Goal: Task Accomplishment & Management: Complete application form

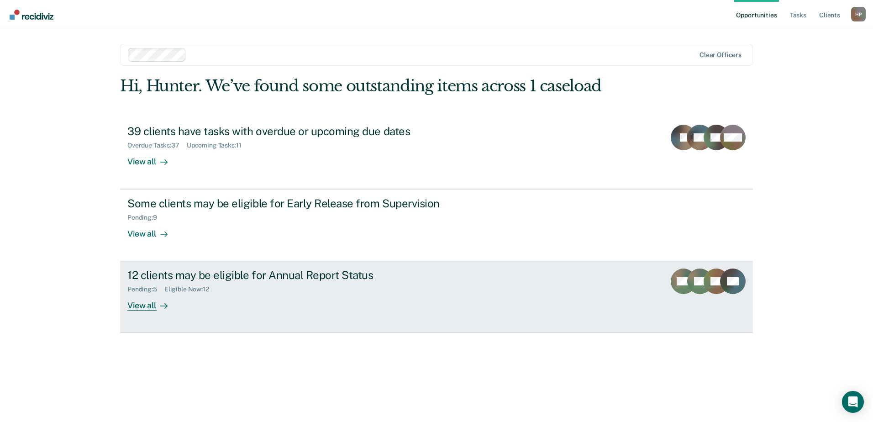
click at [310, 289] on div "Pending : 5 Eligible Now : 12" at bounding box center [287, 287] width 320 height 11
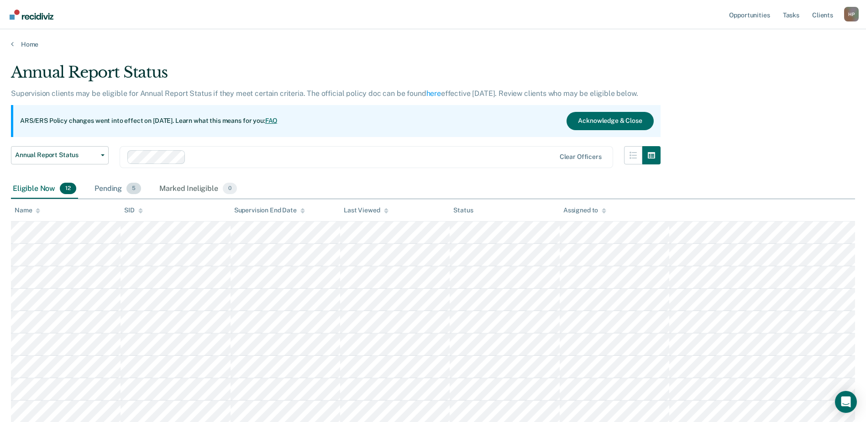
click at [102, 191] on div "Pending 5" at bounding box center [118, 189] width 50 height 20
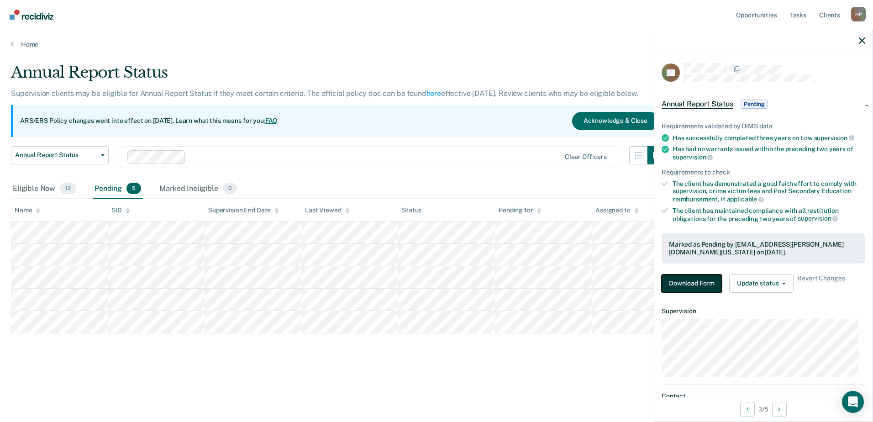
click at [691, 281] on button "Download Form" at bounding box center [691, 283] width 60 height 18
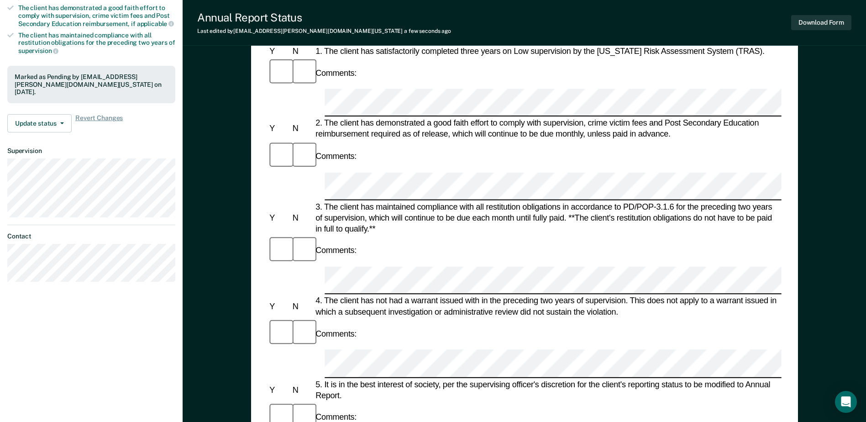
scroll to position [183, 0]
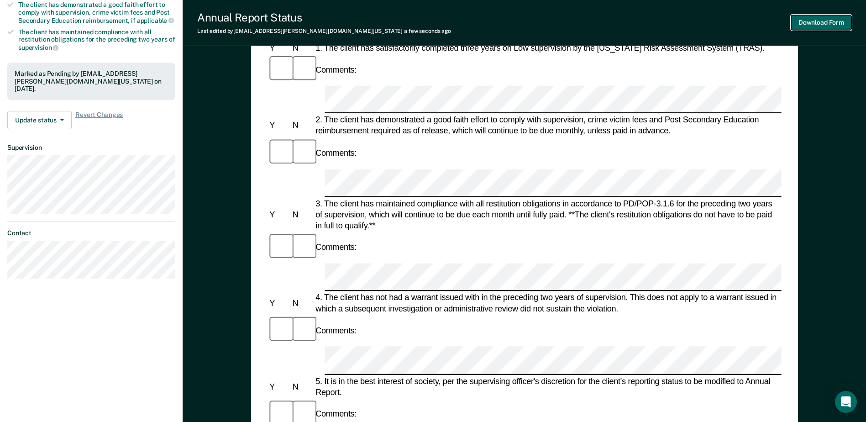
click at [815, 20] on button "Download Form" at bounding box center [821, 22] width 60 height 15
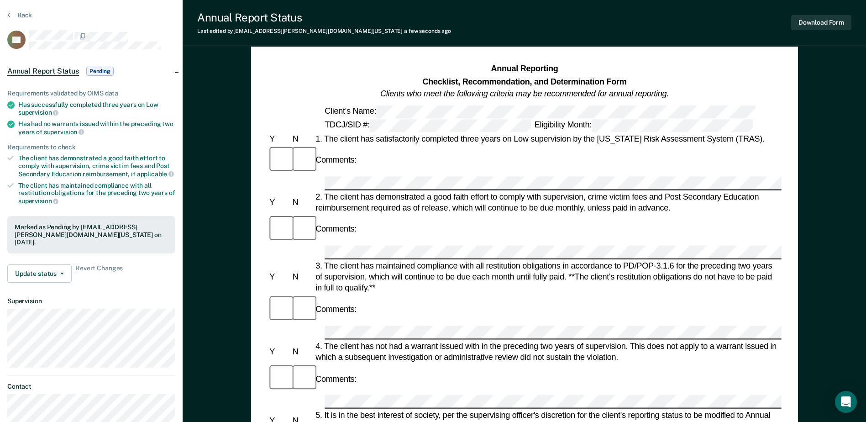
scroll to position [0, 0]
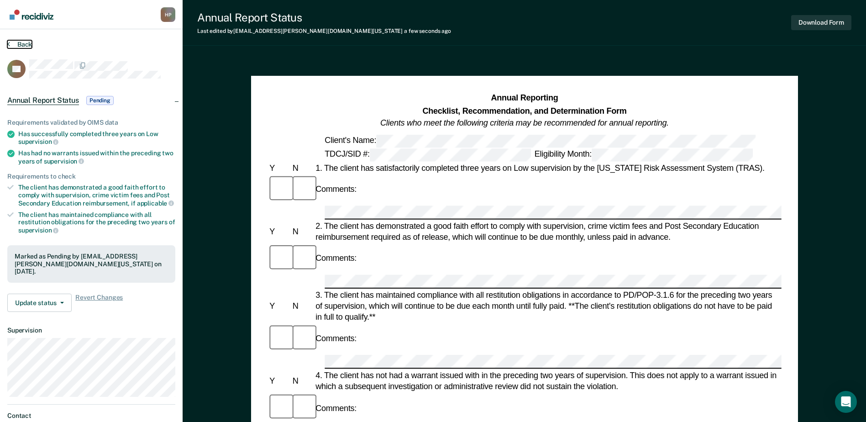
click at [27, 43] on button "Back" at bounding box center [19, 44] width 25 height 8
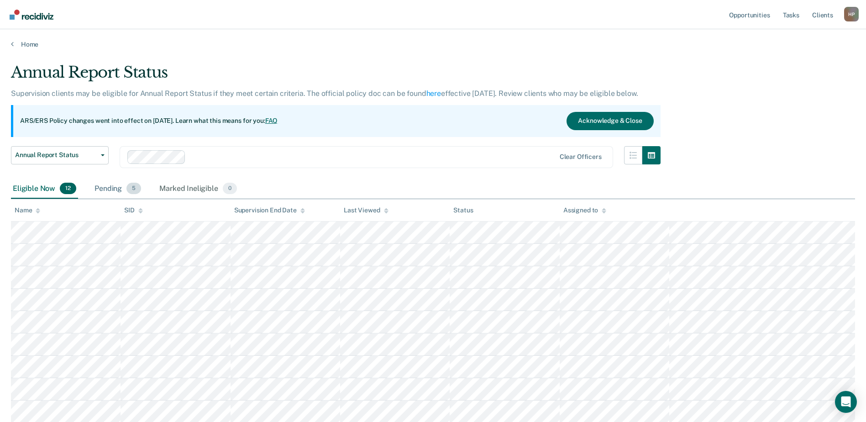
click at [108, 193] on div "Pending 5" at bounding box center [118, 189] width 50 height 20
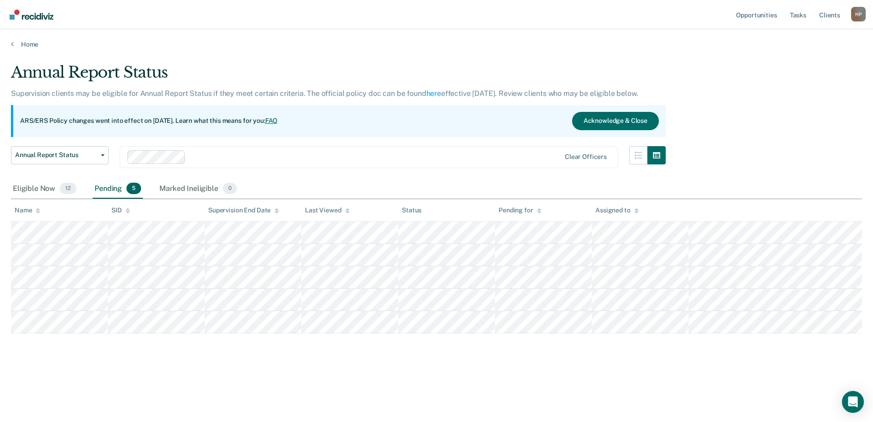
drag, startPoint x: 440, startPoint y: 351, endPoint x: 272, endPoint y: 373, distance: 169.5
click at [272, 372] on div "Annual Report Status Supervision clients may be eligible for Annual Report Stat…" at bounding box center [436, 222] width 851 height 319
click at [249, 361] on div "Annual Report Status Supervision clients may be eligible for Annual Report Stat…" at bounding box center [436, 222] width 851 height 319
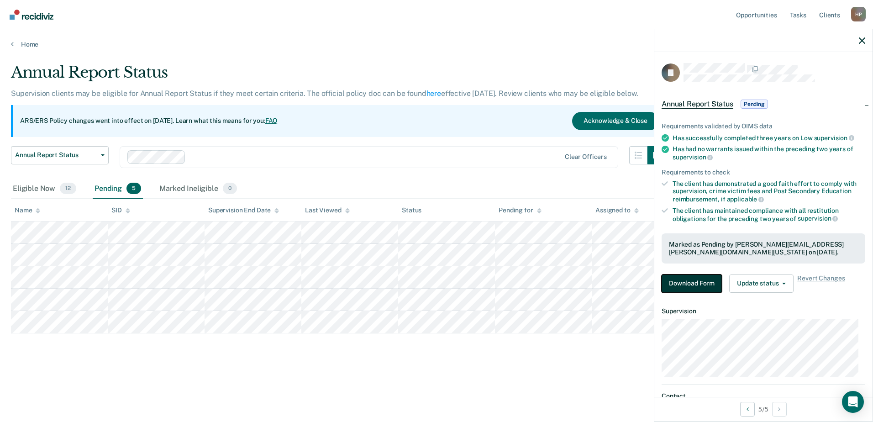
click at [686, 277] on button "Download Form" at bounding box center [691, 283] width 60 height 18
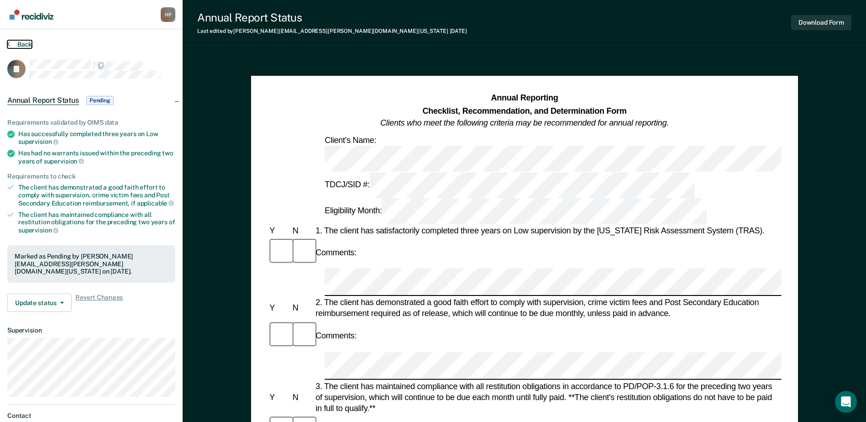
click at [20, 43] on button "Back" at bounding box center [19, 44] width 25 height 8
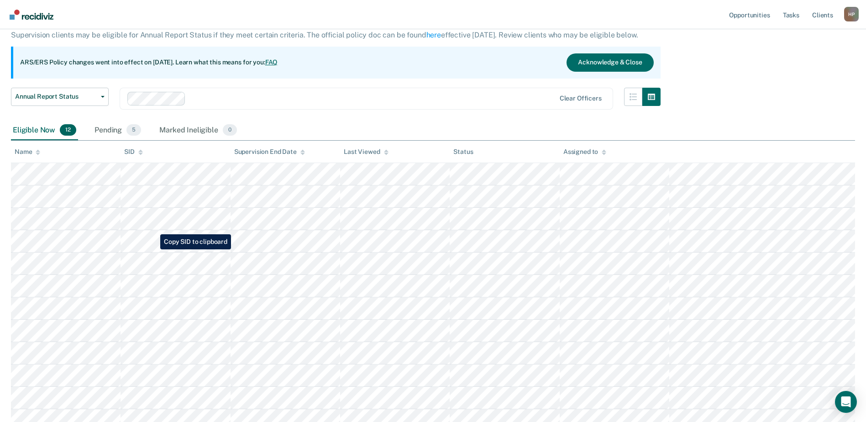
scroll to position [42, 0]
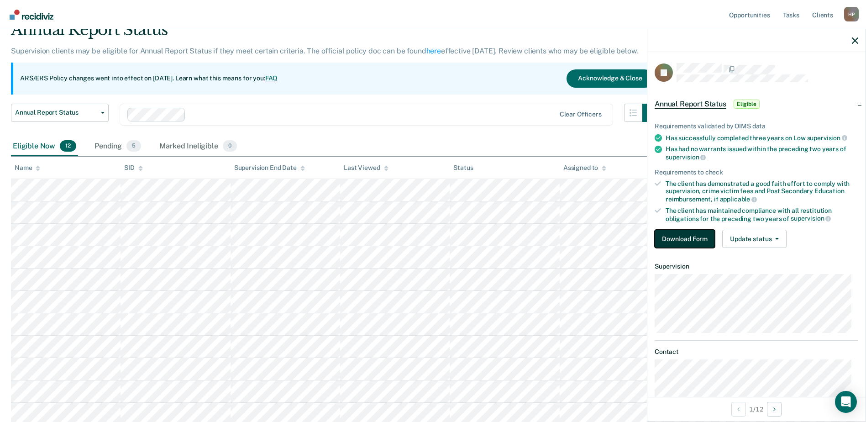
click at [696, 236] on button "Download Form" at bounding box center [684, 239] width 60 height 18
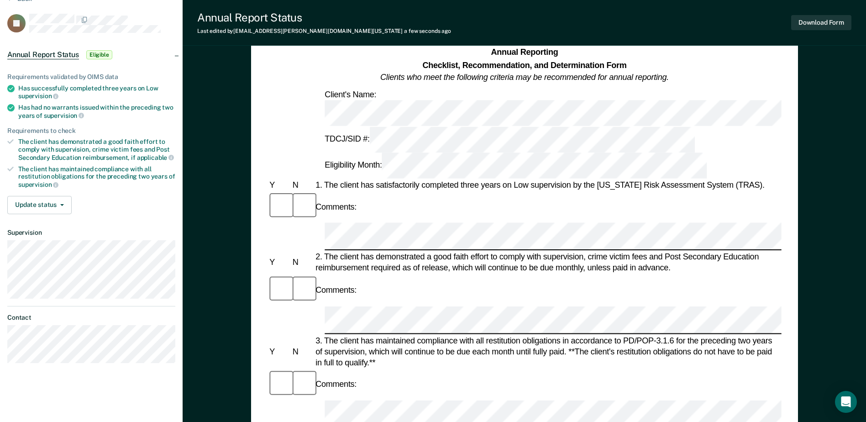
scroll to position [91, 0]
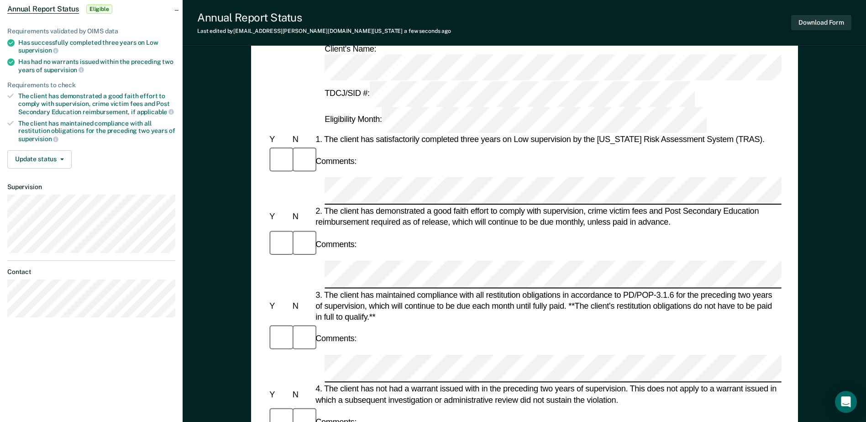
click at [418, 323] on div "Comments:" at bounding box center [523, 338] width 513 height 31
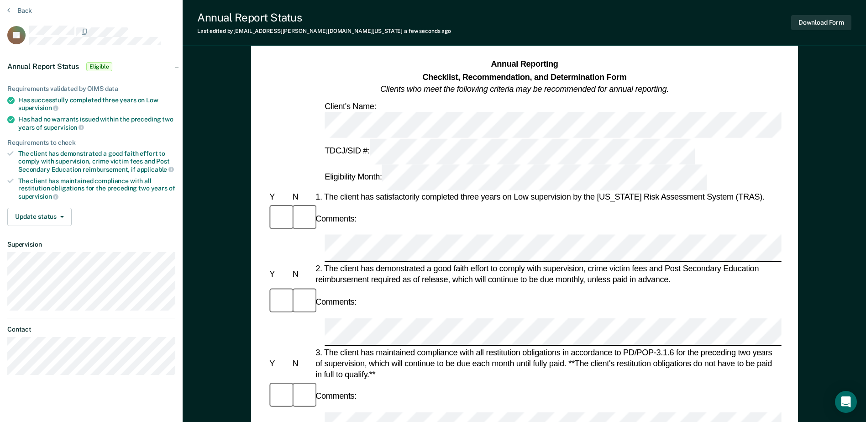
scroll to position [0, 0]
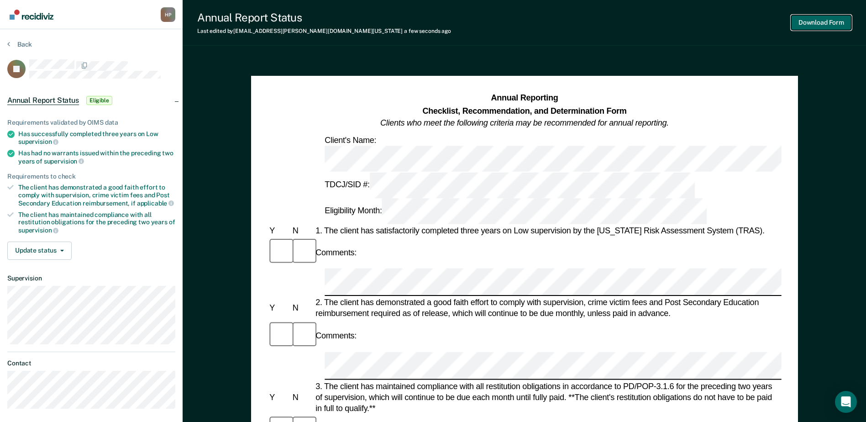
click at [821, 24] on button "Download Form" at bounding box center [821, 22] width 60 height 15
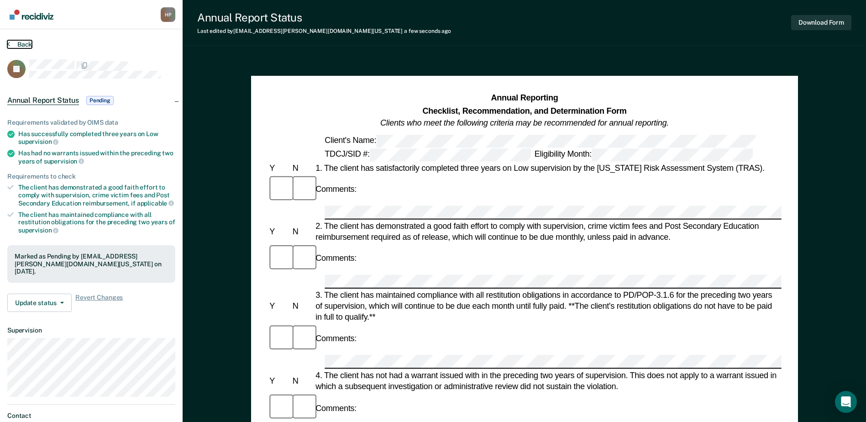
click at [20, 47] on button "Back" at bounding box center [19, 44] width 25 height 8
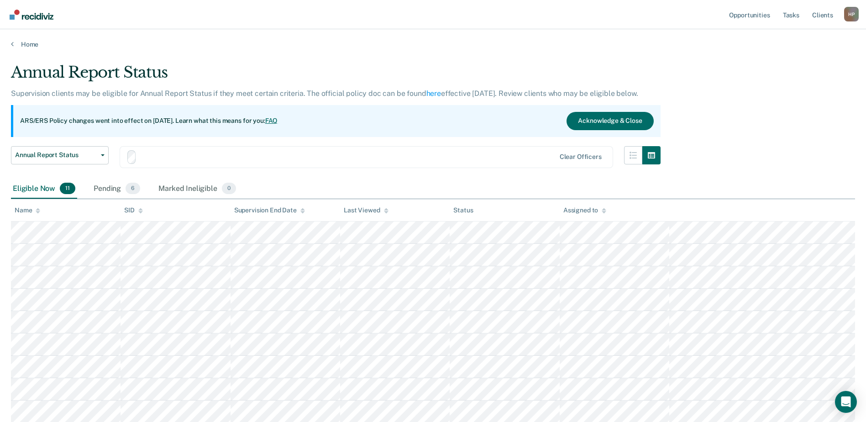
scroll to position [42, 0]
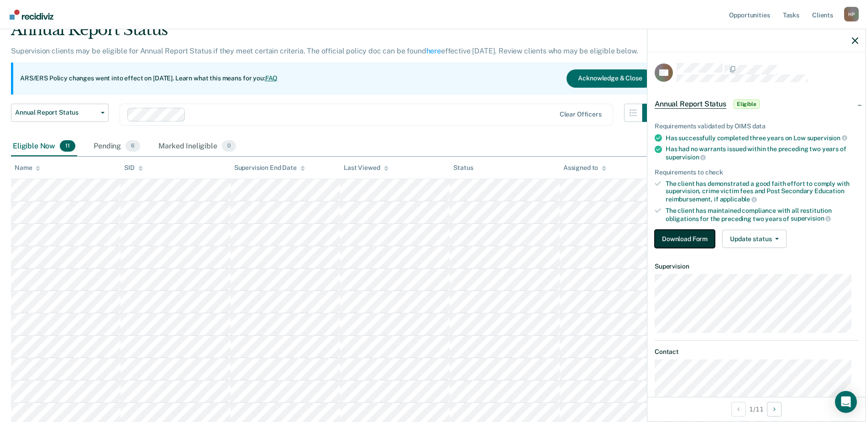
click at [700, 236] on button "Download Form" at bounding box center [684, 239] width 60 height 18
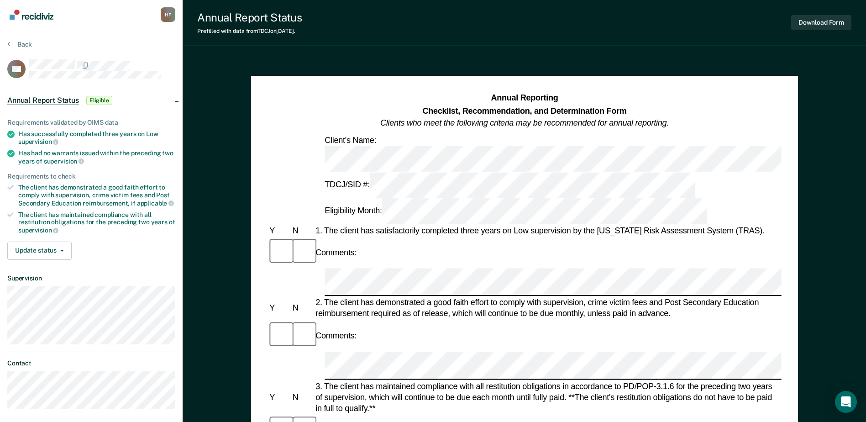
click at [602, 31] on div "Annual Report Status Prefilled with data from TDCJ on [DATE] . Download Form" at bounding box center [524, 23] width 683 height 46
click at [805, 24] on button "Download Form" at bounding box center [821, 22] width 60 height 15
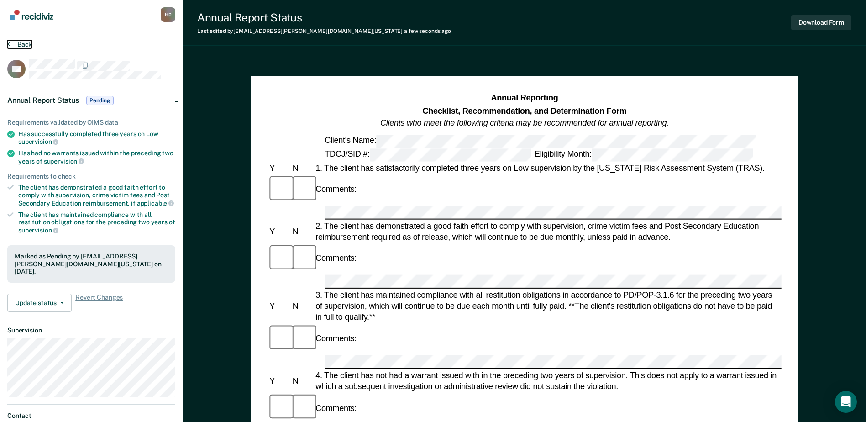
click at [19, 46] on button "Back" at bounding box center [19, 44] width 25 height 8
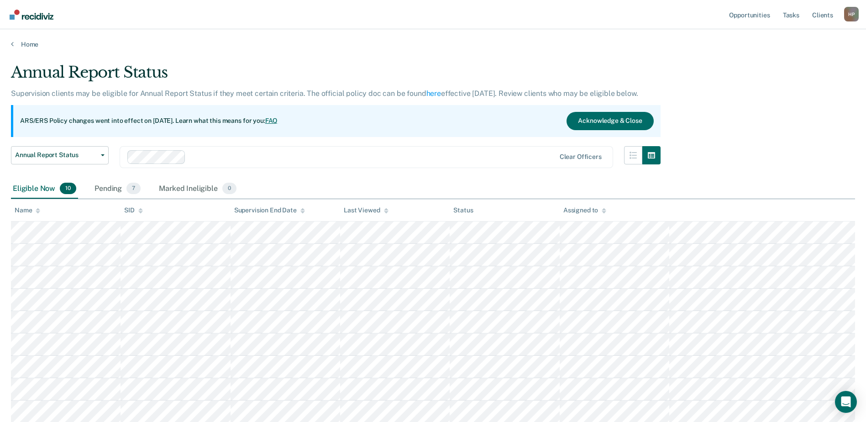
scroll to position [42, 0]
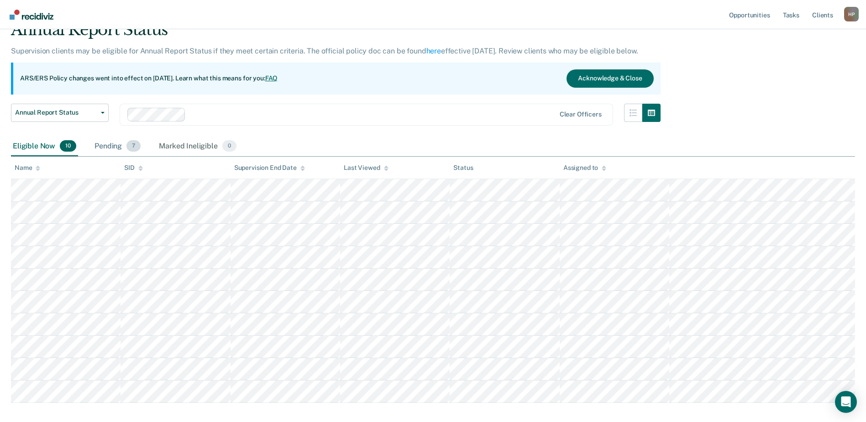
click at [113, 140] on div "Pending 7" at bounding box center [118, 146] width 50 height 20
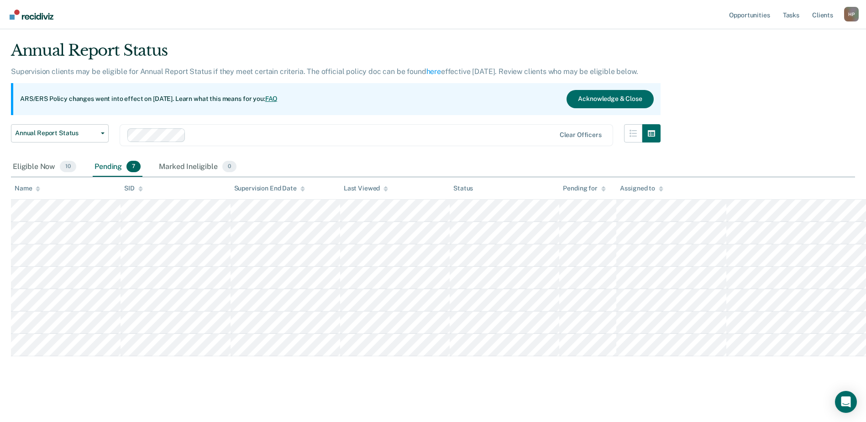
scroll to position [22, 0]
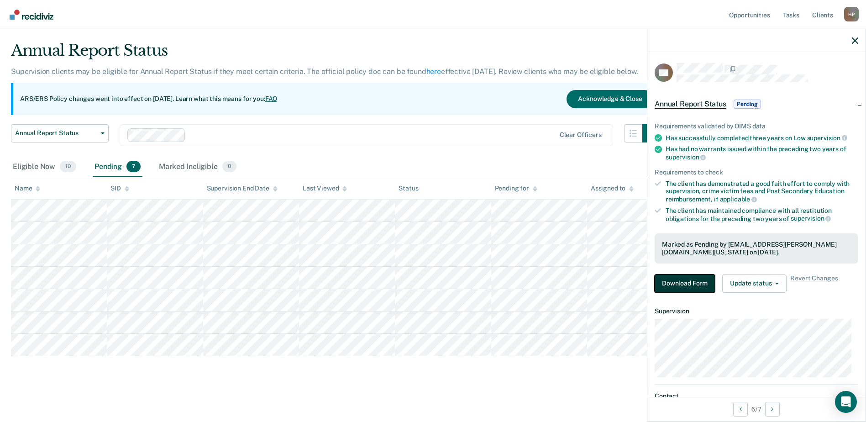
click at [712, 286] on button "Download Form" at bounding box center [684, 283] width 60 height 18
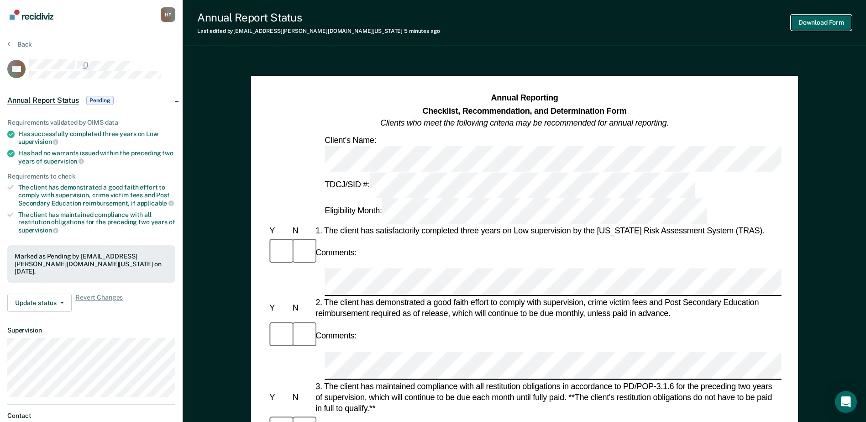
click at [804, 22] on button "Download Form" at bounding box center [821, 22] width 60 height 15
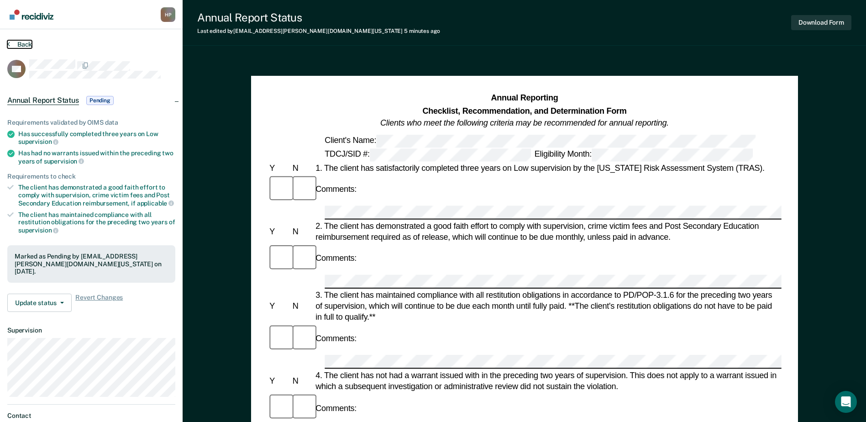
click at [17, 46] on button "Back" at bounding box center [19, 44] width 25 height 8
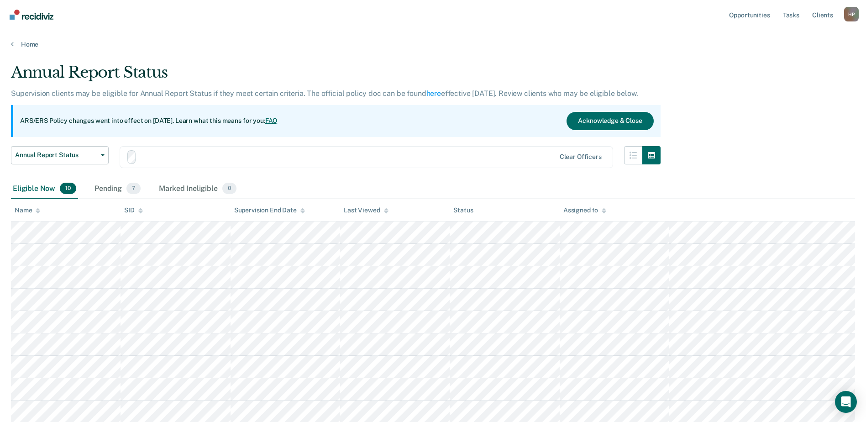
scroll to position [22, 0]
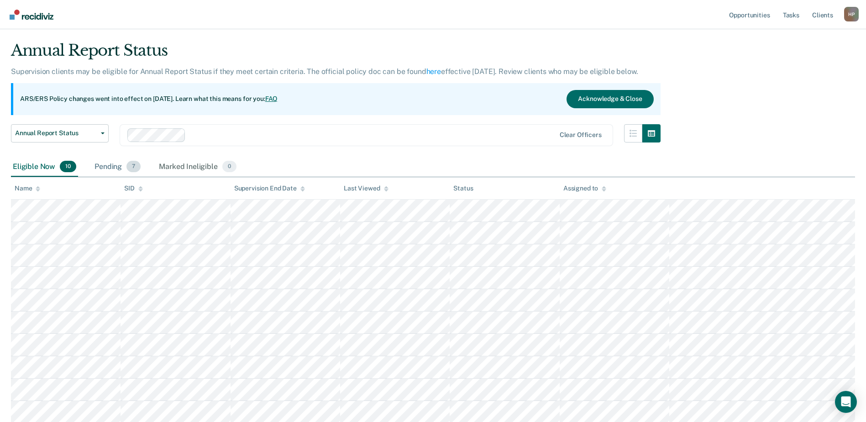
click at [110, 167] on div "Pending 7" at bounding box center [118, 167] width 50 height 20
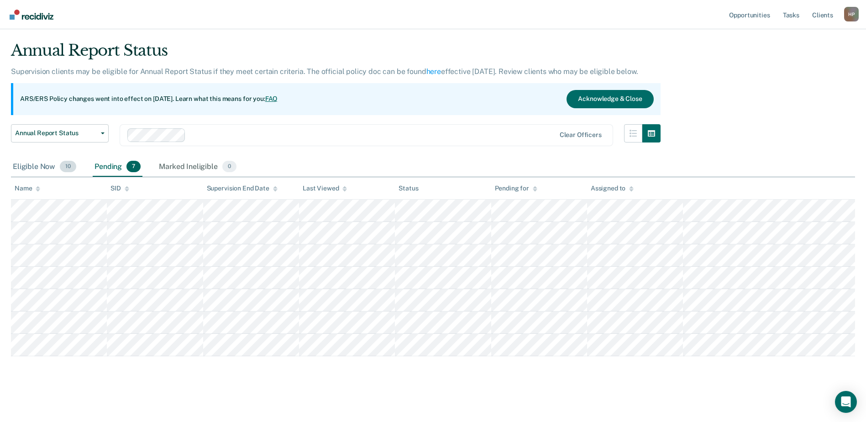
click at [11, 161] on div "Eligible Now 10" at bounding box center [44, 167] width 67 height 20
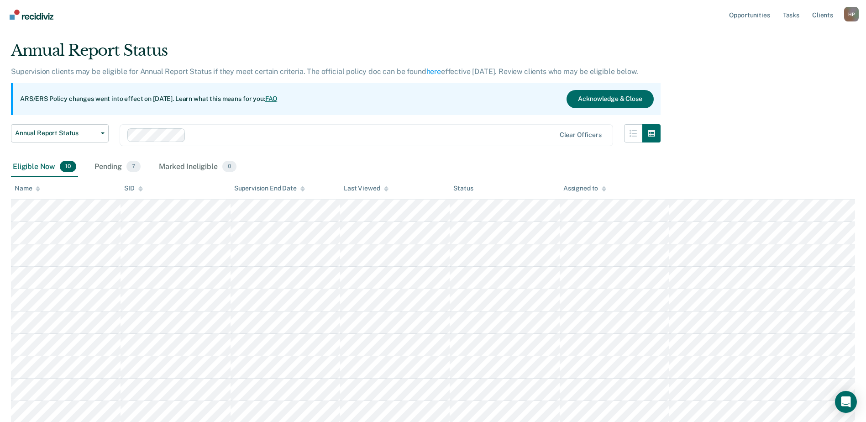
click at [19, 167] on div "Eligible Now 10" at bounding box center [44, 167] width 67 height 20
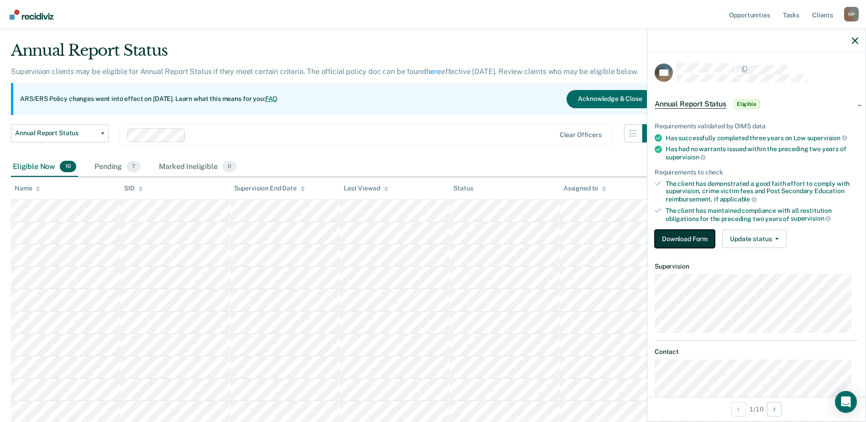
click at [714, 240] on button "Download Form" at bounding box center [684, 239] width 60 height 18
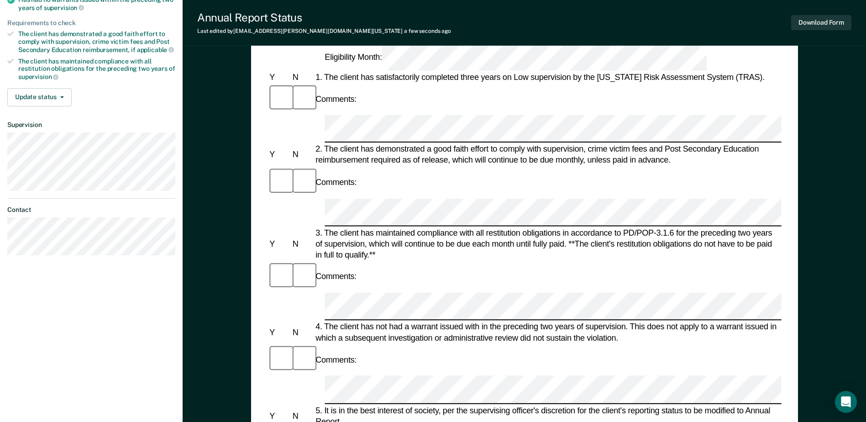
scroll to position [228, 0]
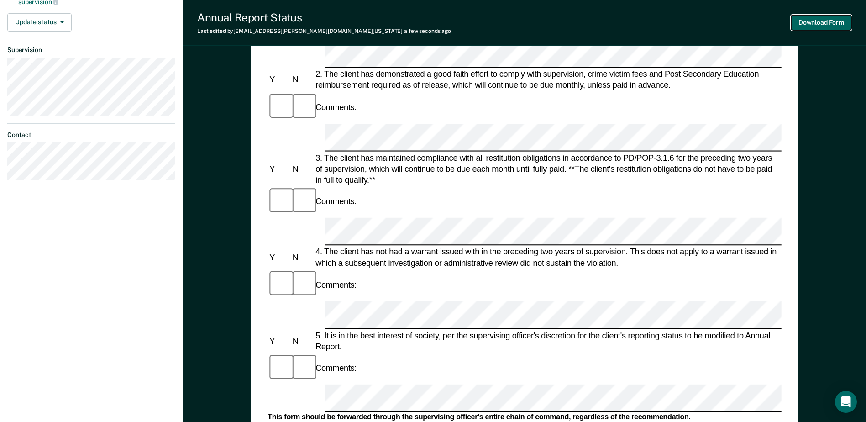
click at [828, 21] on button "Download Form" at bounding box center [821, 22] width 60 height 15
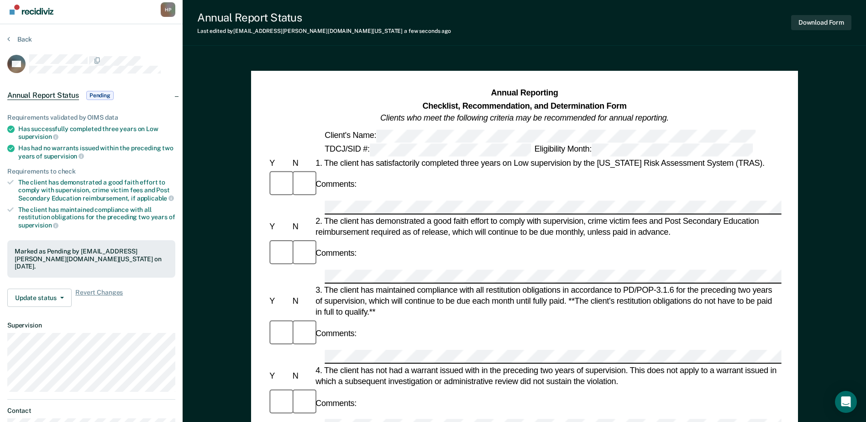
scroll to position [0, 0]
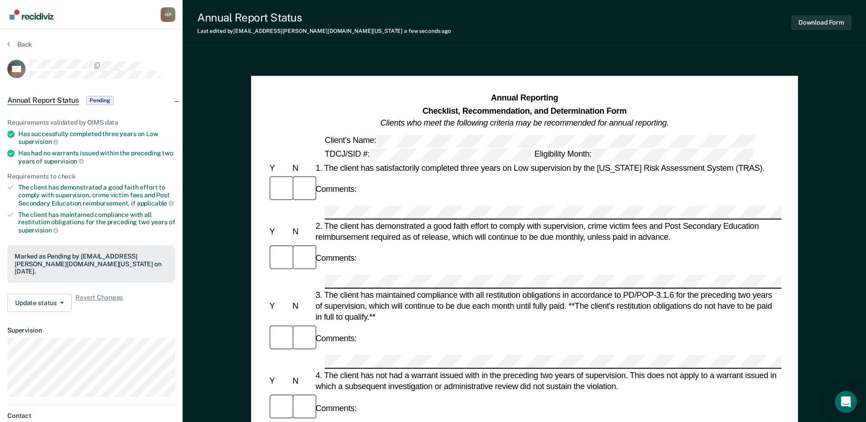
click at [28, 36] on section "Back HC Annual Report Status Pending Requirements validated by OIMS data Has su…" at bounding box center [91, 254] width 183 height 450
click at [25, 43] on button "Back" at bounding box center [19, 44] width 25 height 8
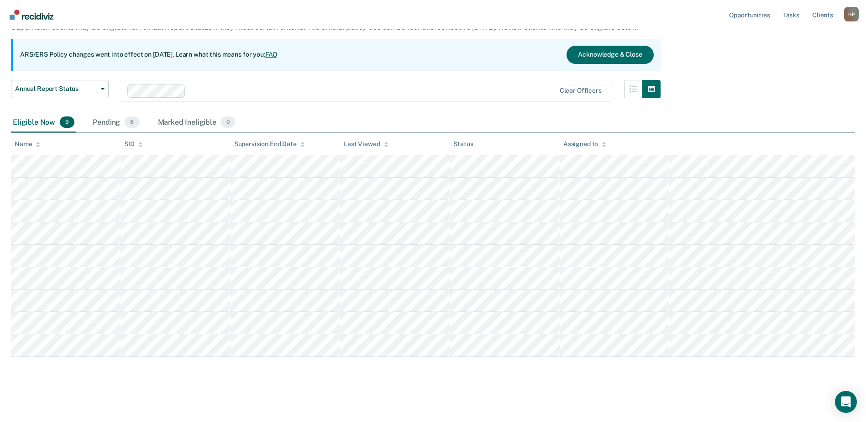
scroll to position [67, 0]
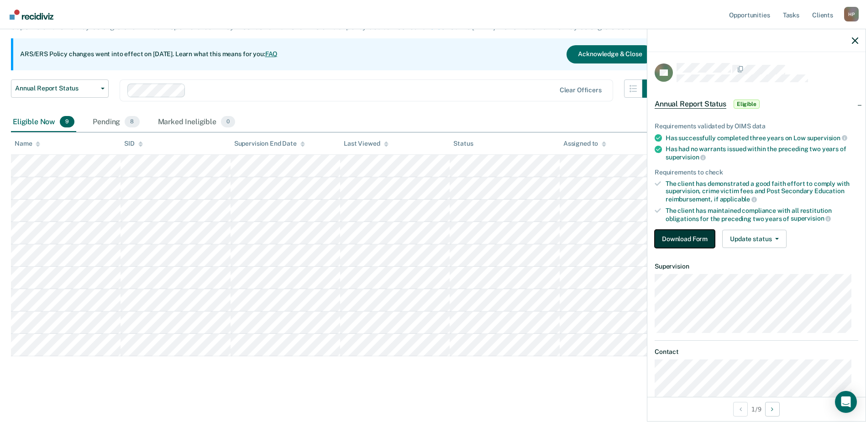
click at [690, 239] on button "Download Form" at bounding box center [684, 239] width 60 height 18
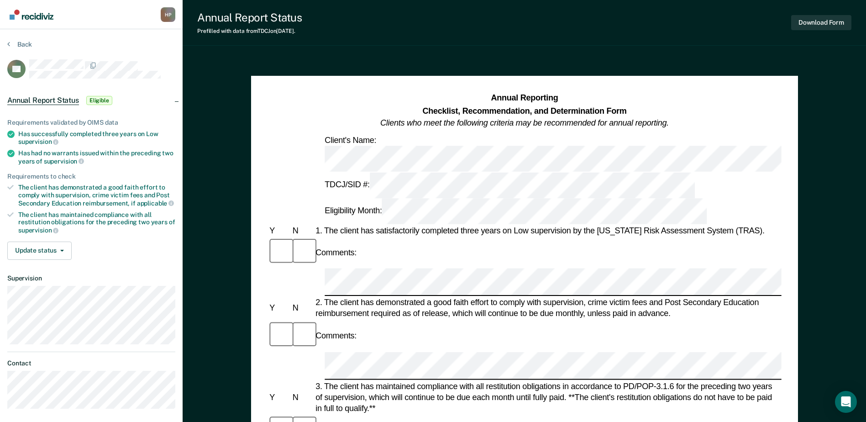
scroll to position [46, 0]
